Goal: Task Accomplishment & Management: Manage account settings

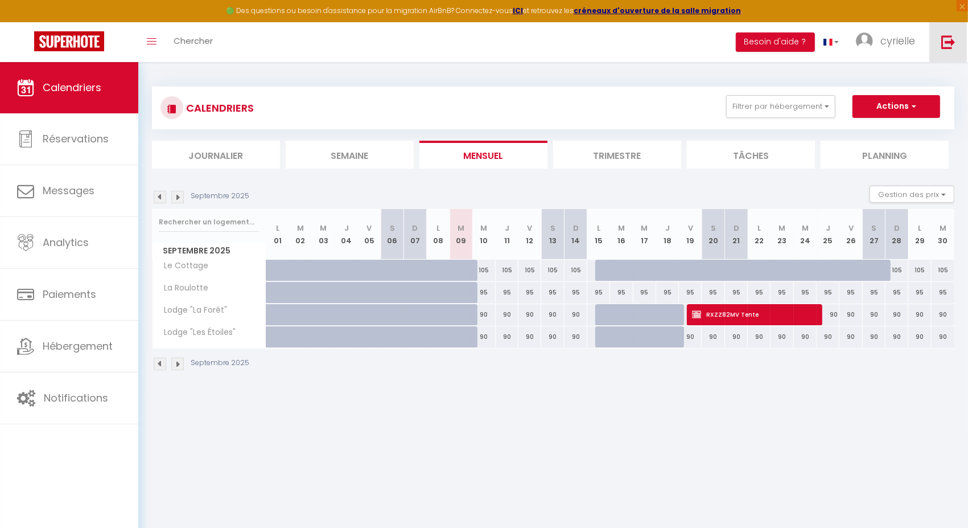
click at [942, 43] on img at bounding box center [948, 42] width 14 height 14
click at [943, 45] on img at bounding box center [948, 42] width 14 height 14
click at [951, 48] on img at bounding box center [948, 42] width 14 height 14
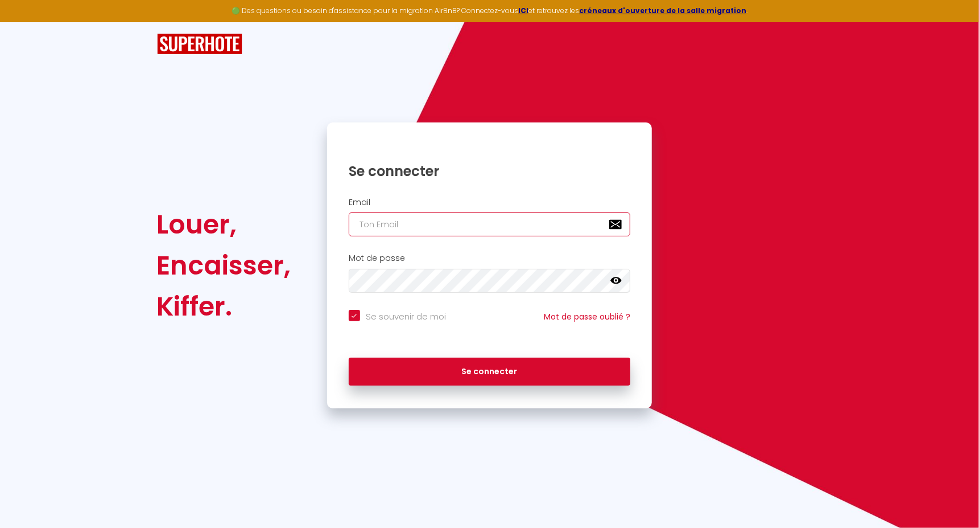
type input "[EMAIL_ADDRESS][DOMAIN_NAME]"
checkbox input "true"
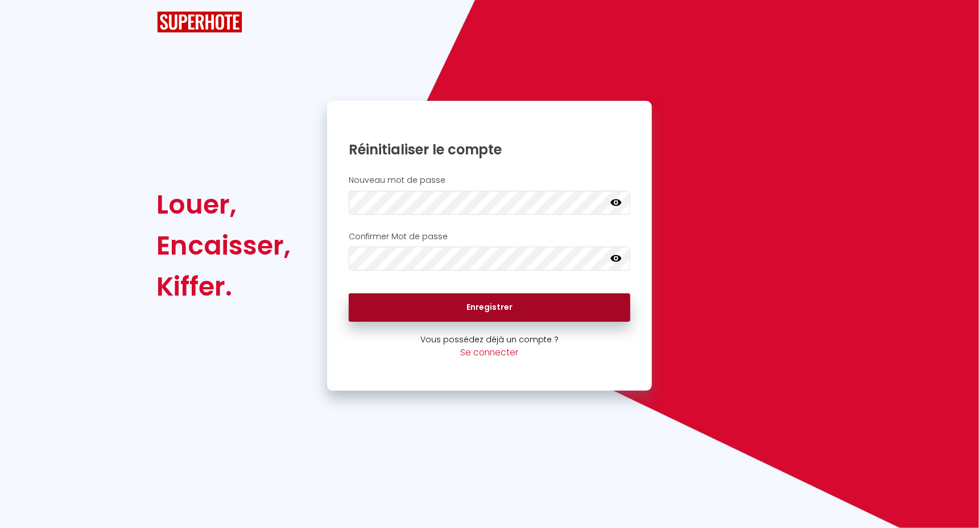
click at [451, 308] on button "Enregistrer" at bounding box center [490, 307] width 282 height 28
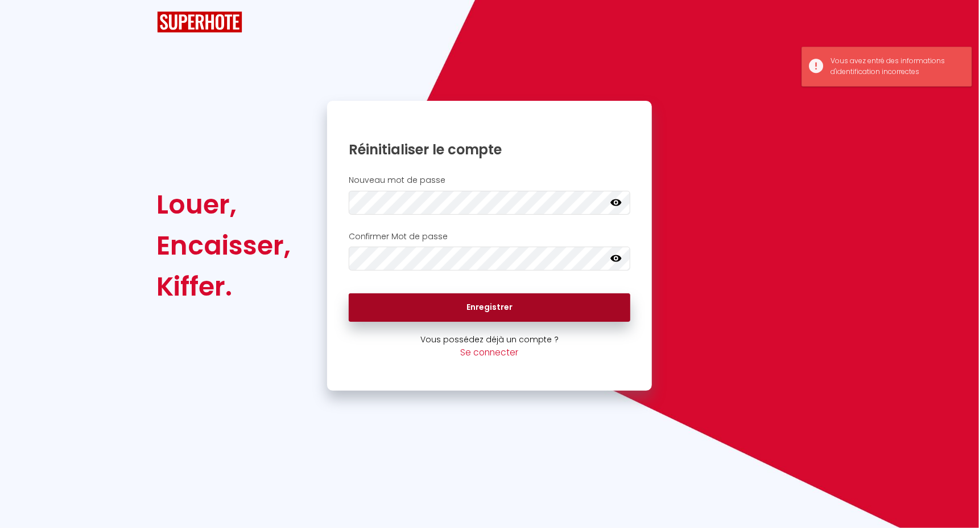
click at [451, 308] on button "Enregistrer" at bounding box center [490, 307] width 282 height 28
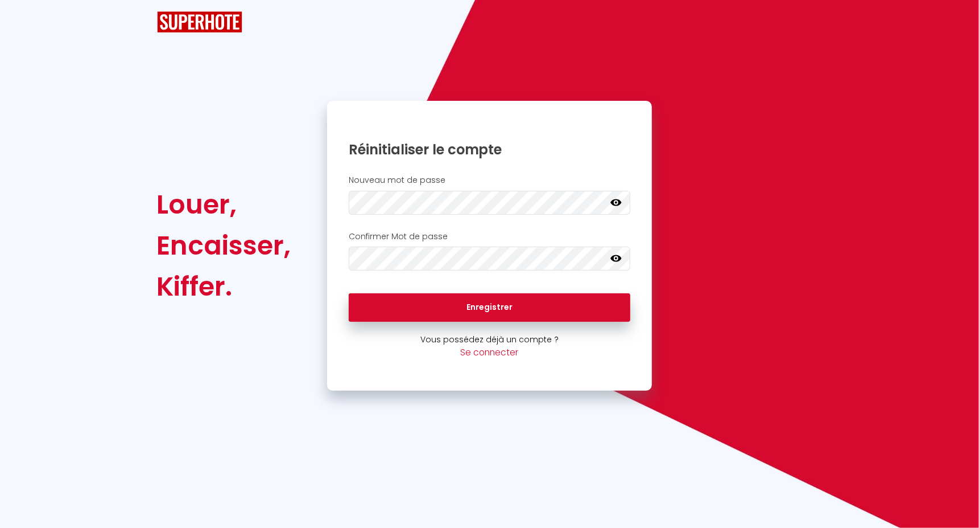
click at [611, 203] on icon at bounding box center [616, 201] width 11 height 11
click at [619, 261] on icon at bounding box center [616, 258] width 11 height 7
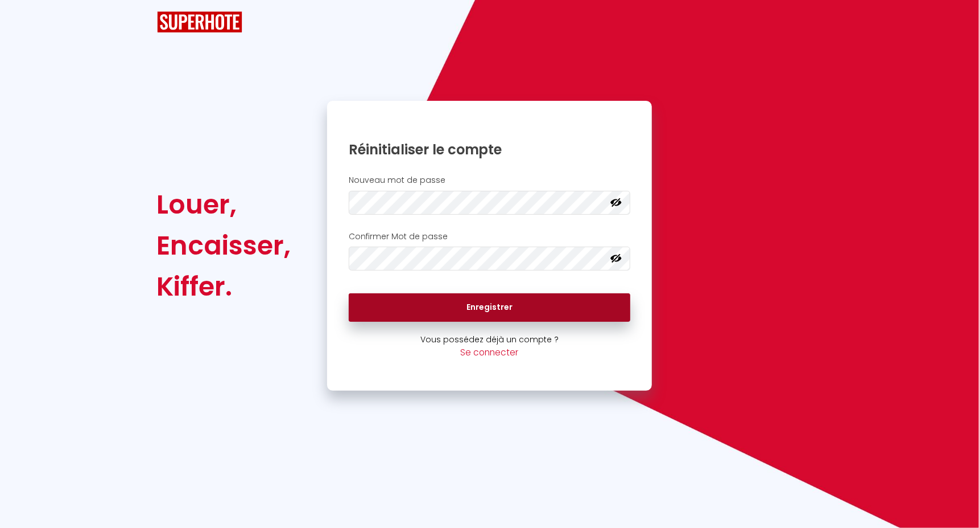
click at [449, 303] on button "Enregistrer" at bounding box center [490, 307] width 282 height 28
click at [435, 310] on button "Enregistrer" at bounding box center [490, 307] width 282 height 28
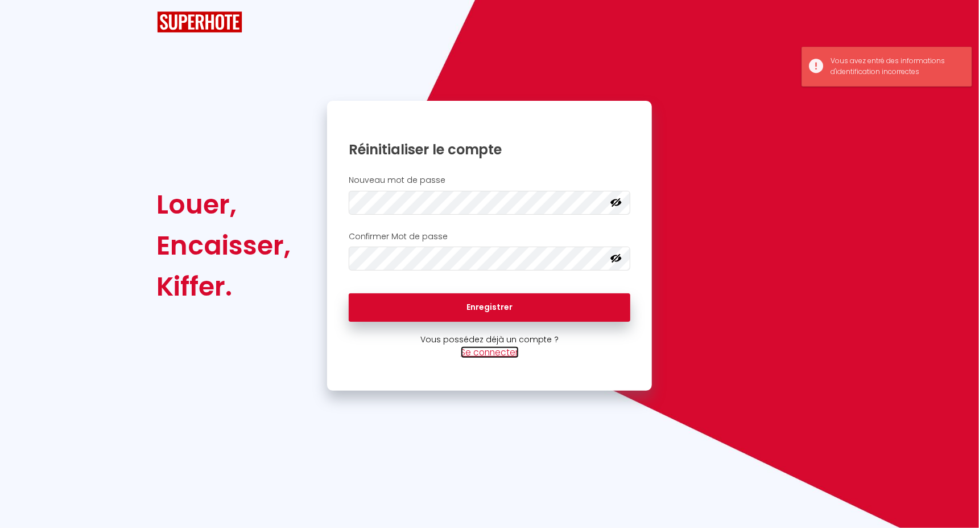
click at [476, 349] on link "Se connecter" at bounding box center [490, 352] width 58 height 12
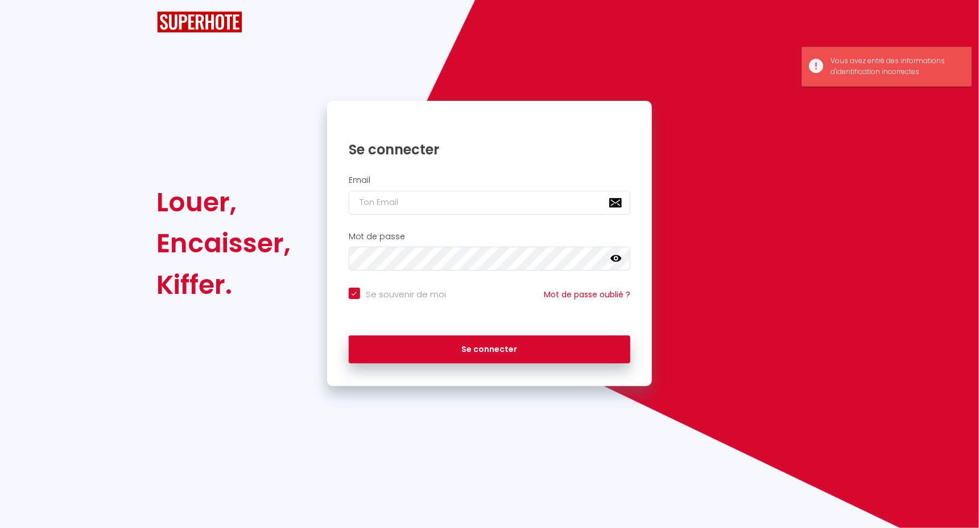
checkbox input "true"
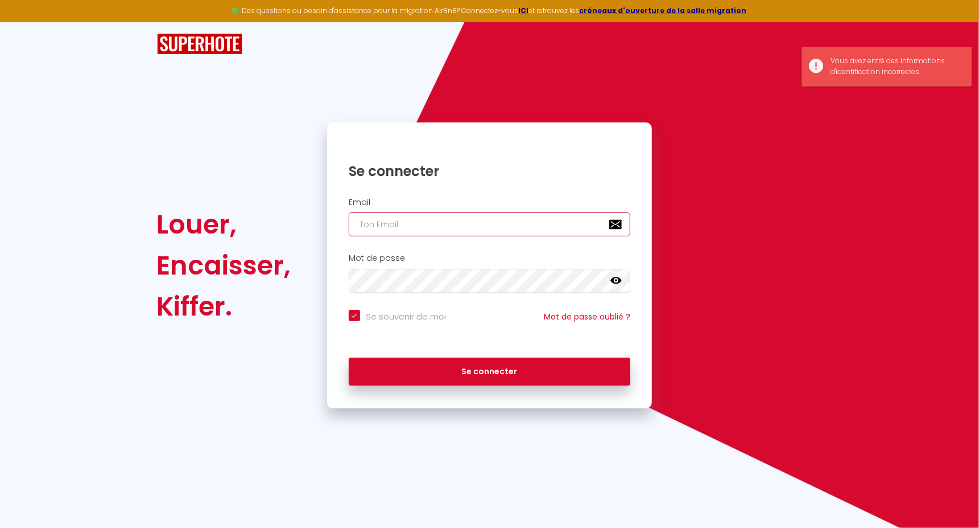
type input "[EMAIL_ADDRESS][DOMAIN_NAME]"
checkbox input "true"
click at [406, 230] on input "[EMAIL_ADDRESS][DOMAIN_NAME]" at bounding box center [490, 224] width 282 height 24
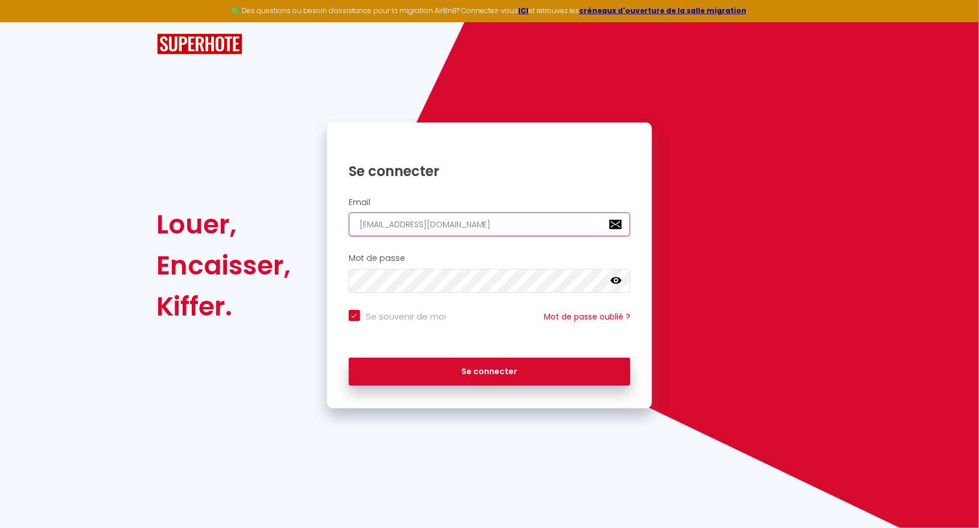
click at [454, 217] on input "[EMAIL_ADDRESS][DOMAIN_NAME]" at bounding box center [490, 224] width 282 height 24
paste input "[EMAIL_ADDRESS][DOMAIN_NAME]"
type input "[EMAIL_ADDRESS][DOMAIN_NAME]"
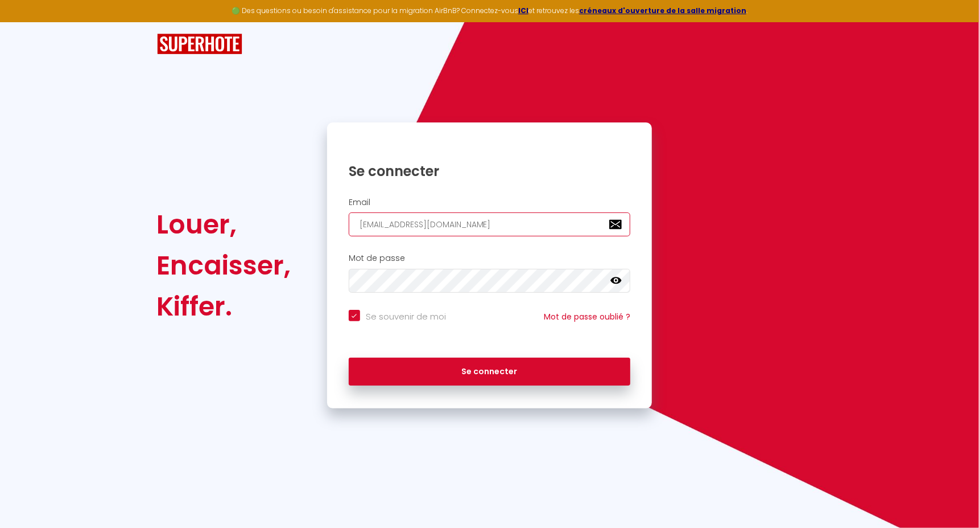
checkbox input "true"
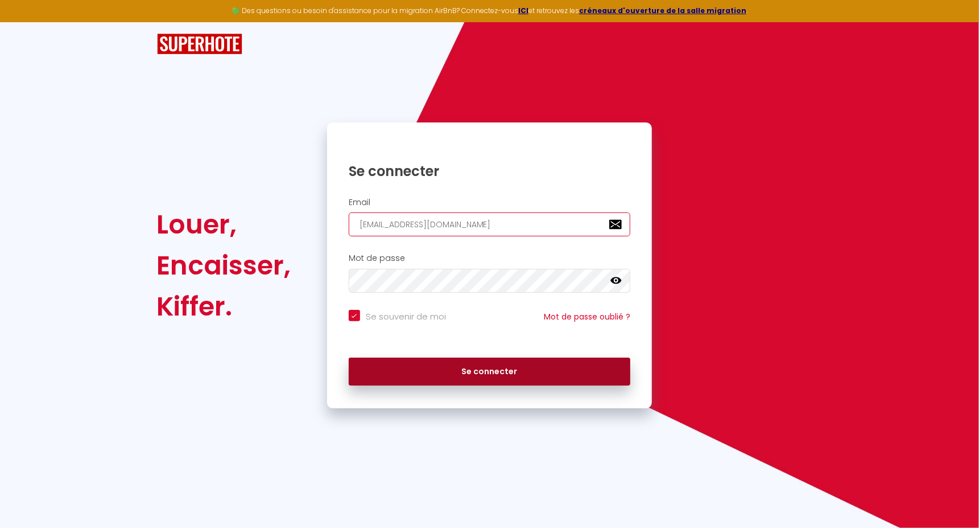
type input "[EMAIL_ADDRESS][DOMAIN_NAME]"
click at [435, 362] on button "Se connecter" at bounding box center [490, 371] width 282 height 28
checkbox input "true"
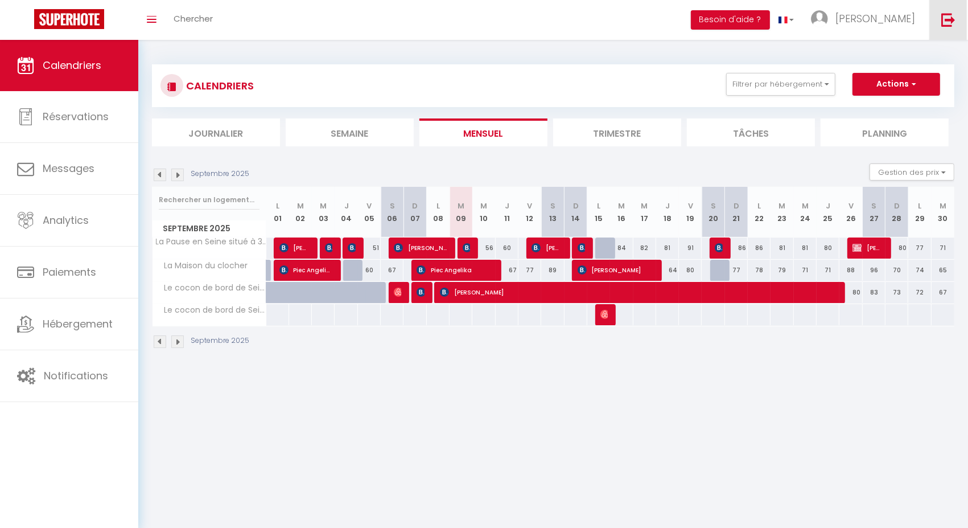
click at [954, 24] on img at bounding box center [948, 20] width 14 height 14
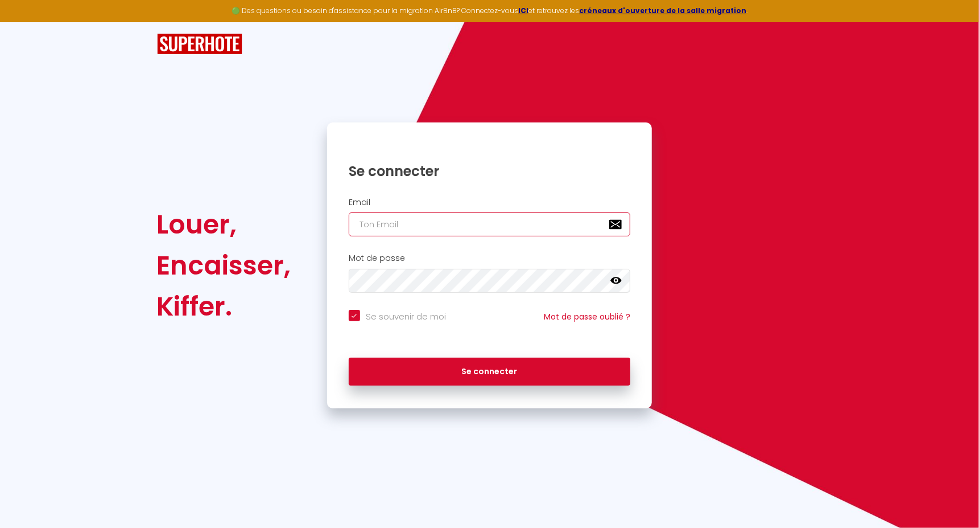
type input "[EMAIL_ADDRESS][DOMAIN_NAME]"
checkbox input "true"
click at [467, 229] on input "[EMAIL_ADDRESS][DOMAIN_NAME]" at bounding box center [490, 224] width 282 height 24
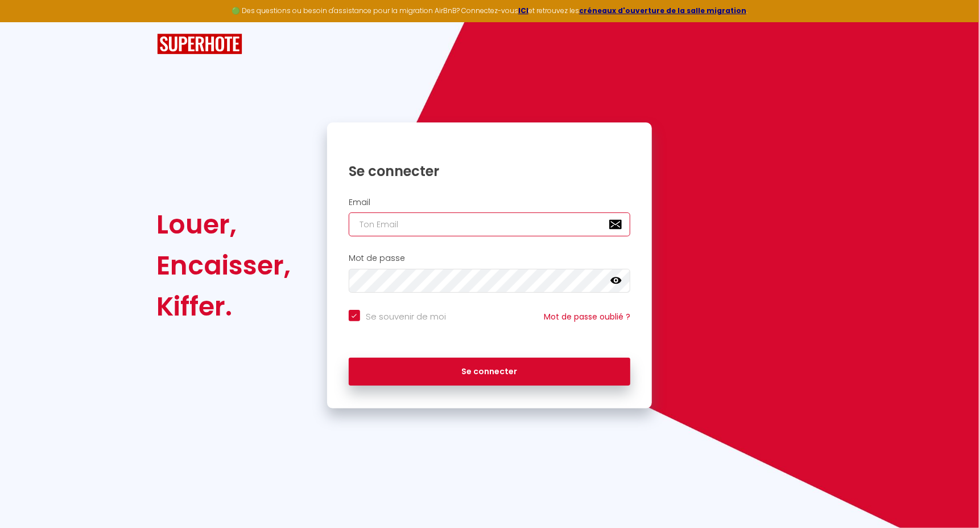
checkbox input "true"
paste input "[EMAIL_ADDRESS][DOMAIN_NAME]"
type input "[EMAIL_ADDRESS][DOMAIN_NAME]"
checkbox input "true"
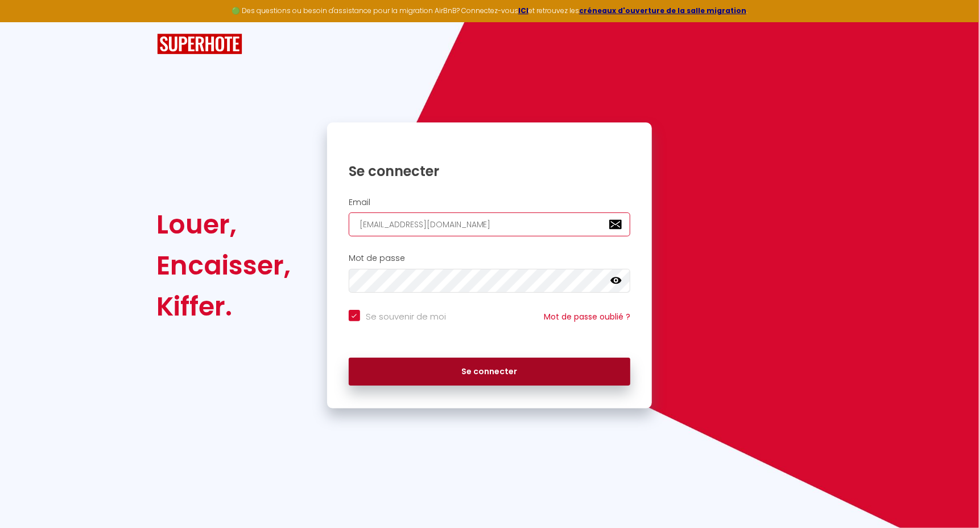
type input "[EMAIL_ADDRESS][DOMAIN_NAME]"
click at [514, 365] on button "Se connecter" at bounding box center [490, 371] width 282 height 28
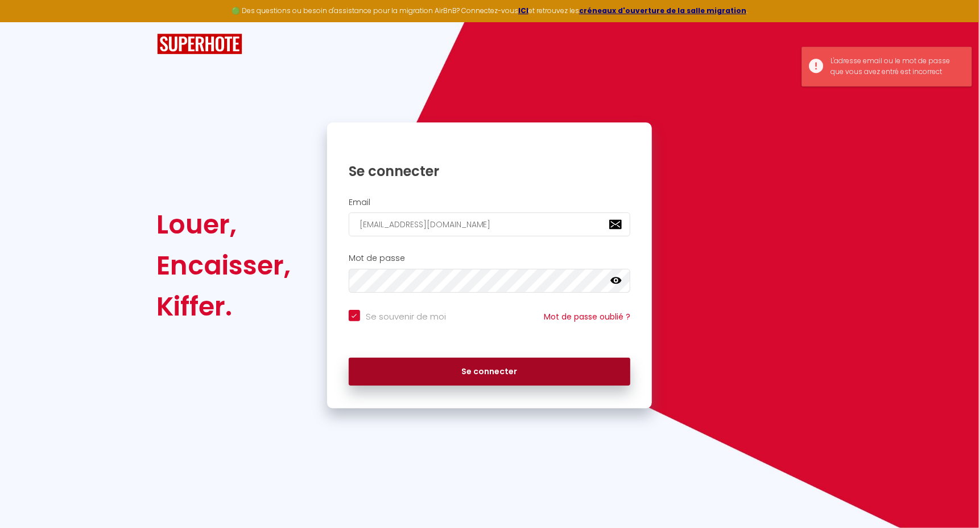
click at [514, 365] on button "Se connecter" at bounding box center [490, 371] width 282 height 28
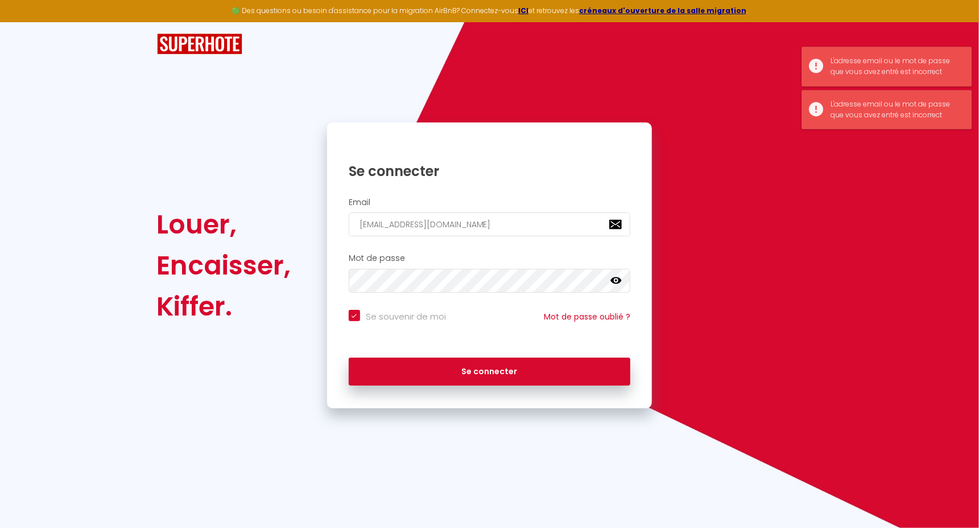
click at [618, 282] on icon at bounding box center [616, 280] width 11 height 7
click at [542, 293] on div "Mot de passe false" at bounding box center [490, 276] width 326 height 56
click at [349, 357] on button "Se connecter" at bounding box center [490, 371] width 282 height 28
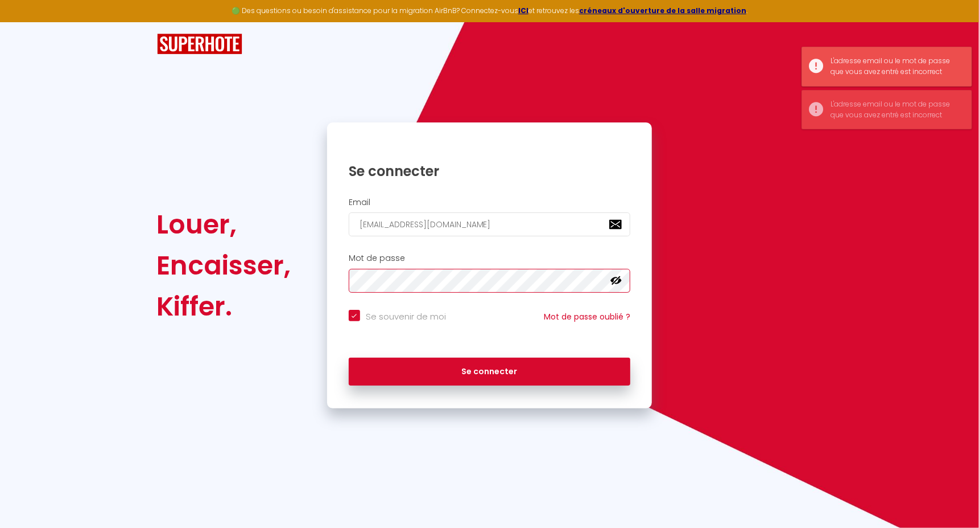
click at [349, 357] on button "Se connecter" at bounding box center [490, 371] width 282 height 28
checkbox input "true"
